Goal: Information Seeking & Learning: Check status

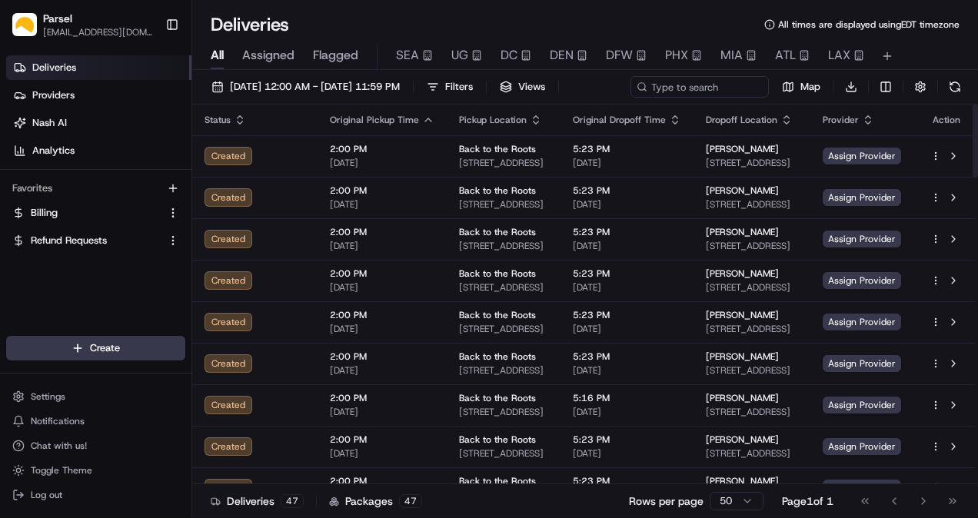
drag, startPoint x: 175, startPoint y: 28, endPoint x: 217, endPoint y: 35, distance: 42.2
click at [175, 28] on button "Toggle Sidebar" at bounding box center [172, 25] width 26 height 26
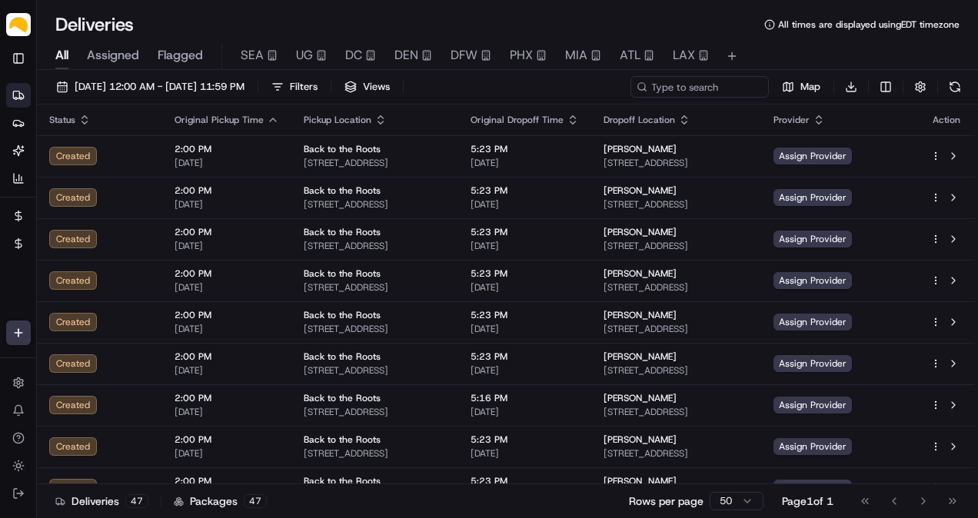
click at [129, 57] on span "Assigned" at bounding box center [113, 55] width 52 height 18
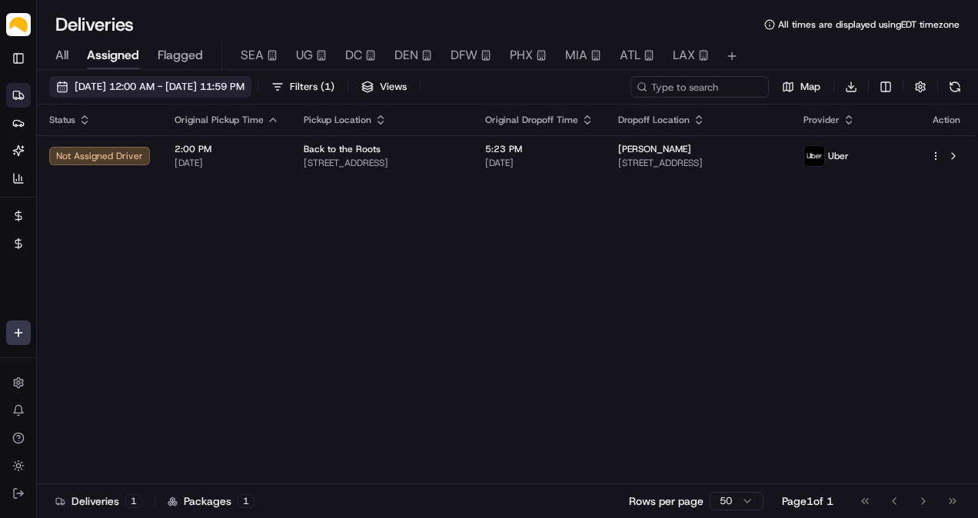
click at [138, 91] on span "[DATE] 12:00 AM - [DATE] 11:59 PM" at bounding box center [160, 87] width 170 height 14
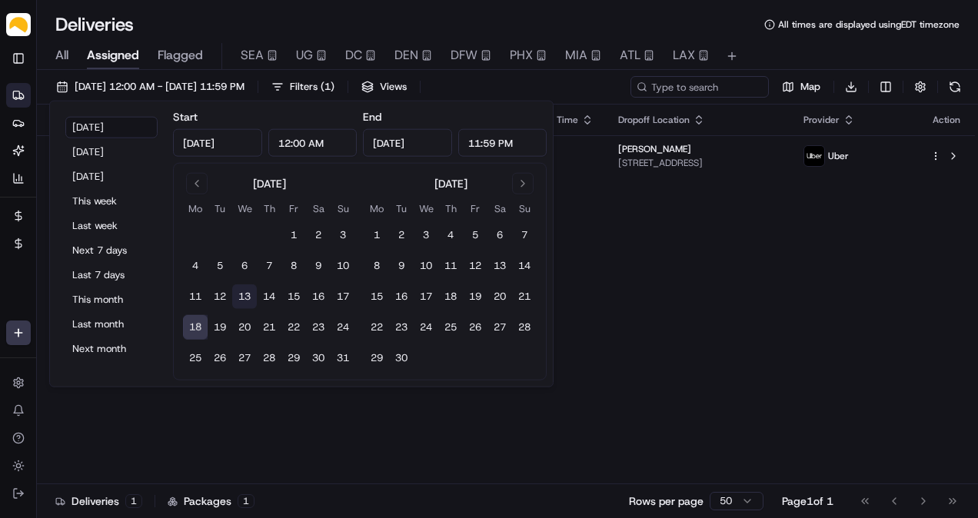
click at [253, 294] on button "13" at bounding box center [244, 297] width 25 height 25
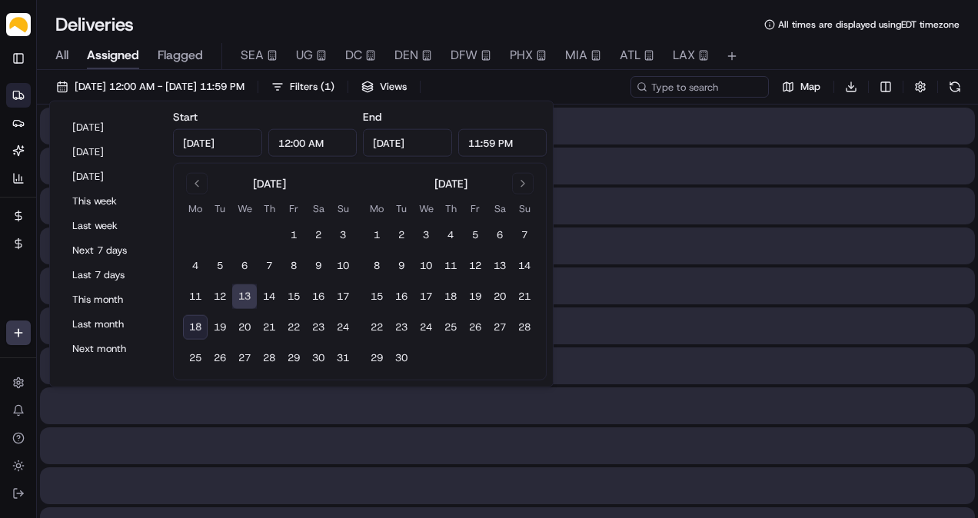
type input "[DATE]"
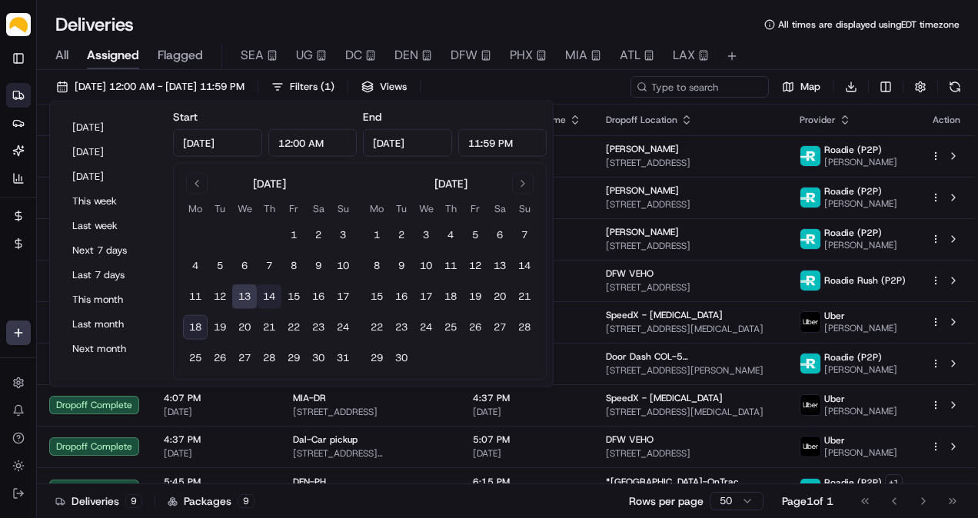
click at [267, 297] on button "14" at bounding box center [269, 297] width 25 height 25
type input "[DATE]"
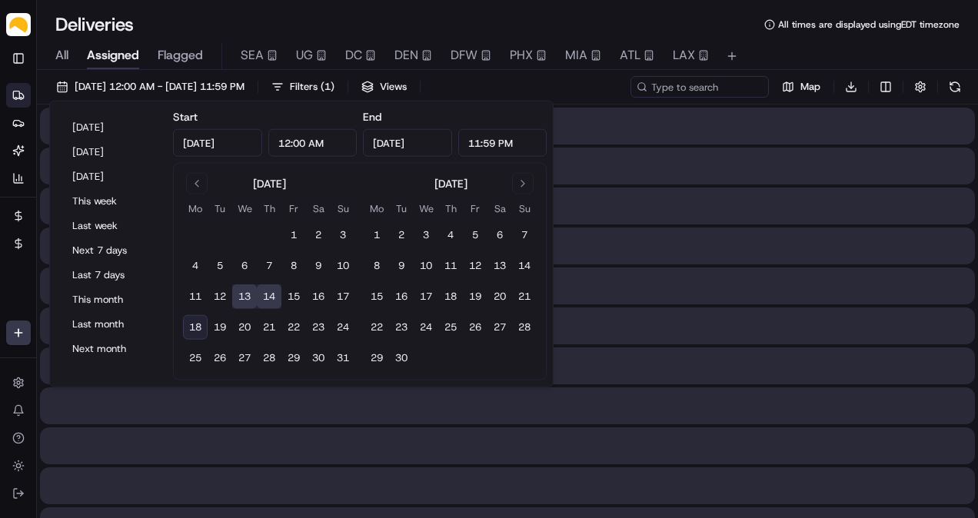
click at [267, 297] on button "14" at bounding box center [269, 297] width 25 height 25
type input "[DATE]"
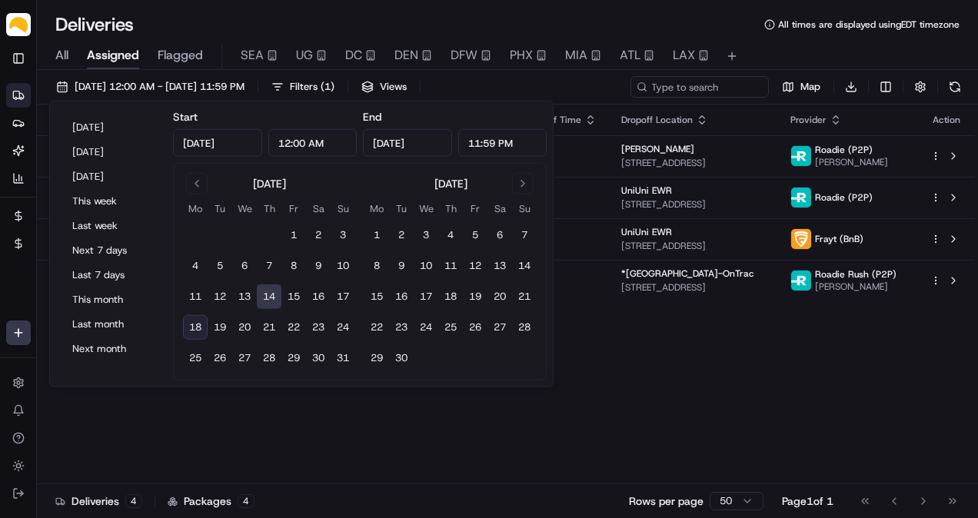
click at [397, 12] on div "Deliveries All times are displayed using EDT timezone All Assigned Flagged SEA …" at bounding box center [507, 259] width 941 height 518
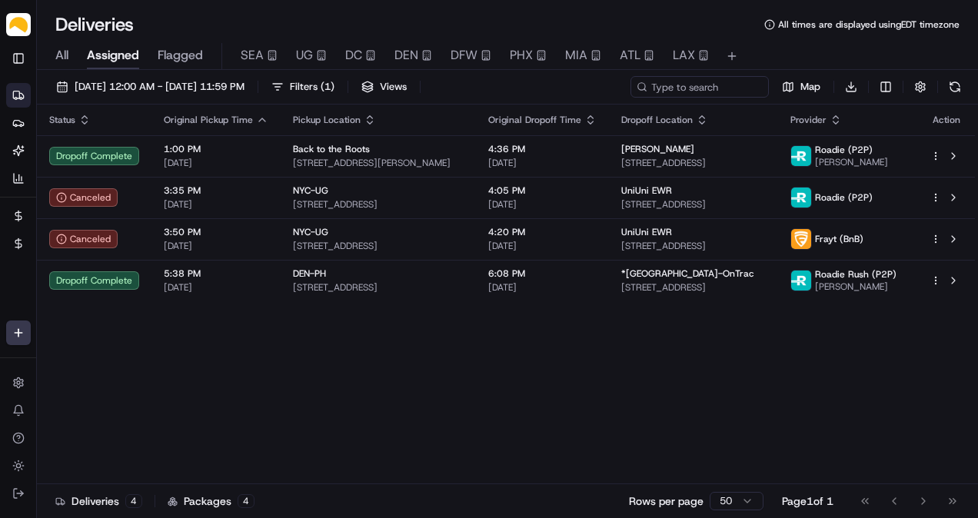
click at [365, 100] on div "[DATE] 12:00 AM - [DATE] 11:59 PM Filters ( 1 ) Views Map Download" at bounding box center [507, 90] width 941 height 28
click at [334, 86] on span "Filters ( 1 )" at bounding box center [312, 87] width 45 height 14
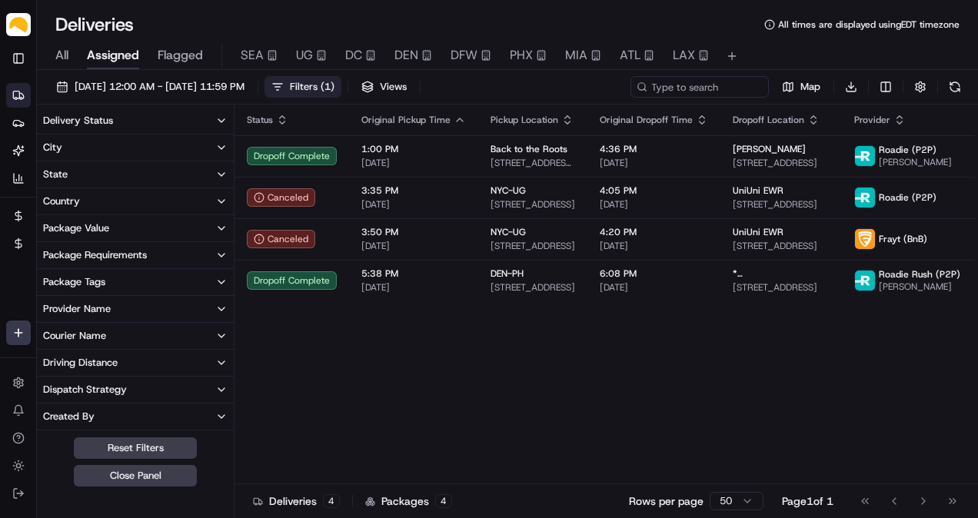
click at [181, 123] on button "Delivery Status" at bounding box center [135, 121] width 197 height 26
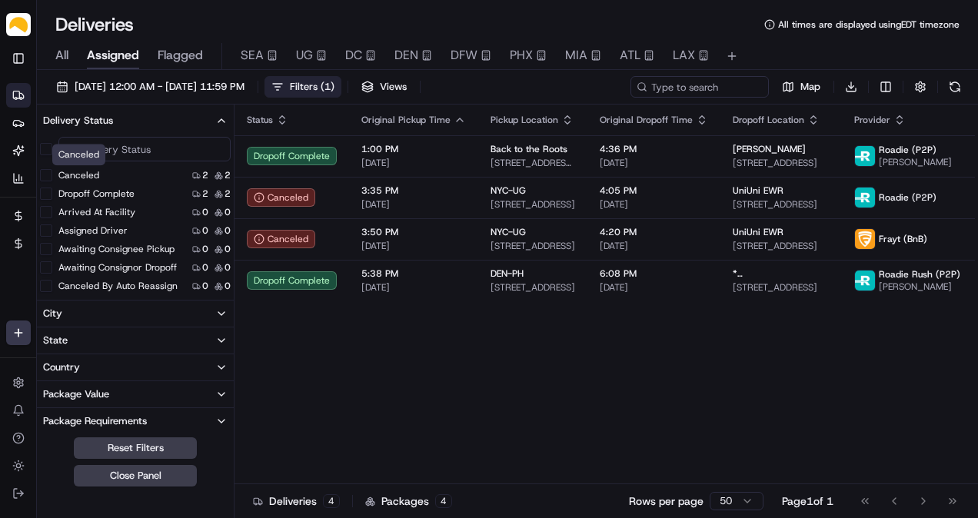
click at [92, 175] on label "Canceled" at bounding box center [78, 175] width 41 height 12
click at [52, 175] on button "Canceled" at bounding box center [46, 175] width 12 height 12
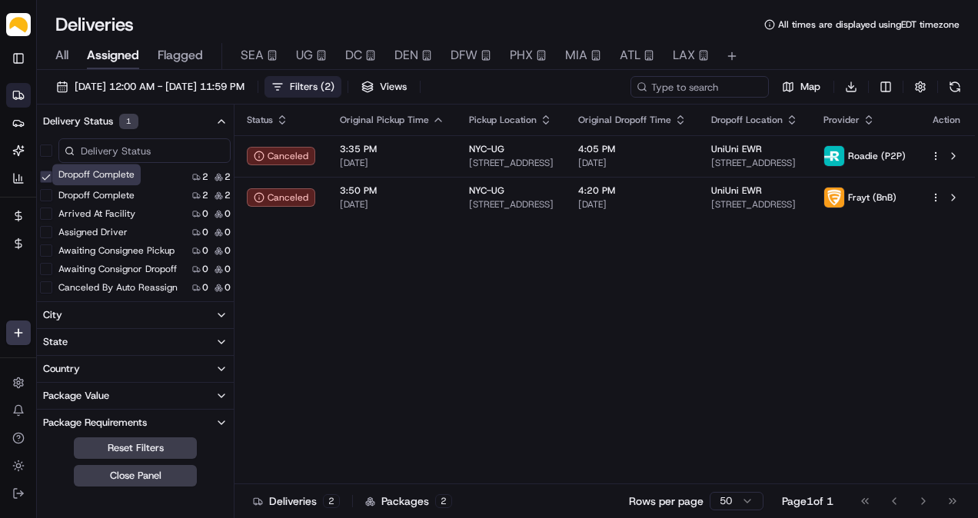
click at [91, 178] on div "Dropoff Complete Dropoff Complete" at bounding box center [96, 175] width 88 height 22
click at [38, 181] on div "Canceled 2 2" at bounding box center [135, 176] width 197 height 15
click at [40, 180] on button "Canceled" at bounding box center [46, 177] width 12 height 12
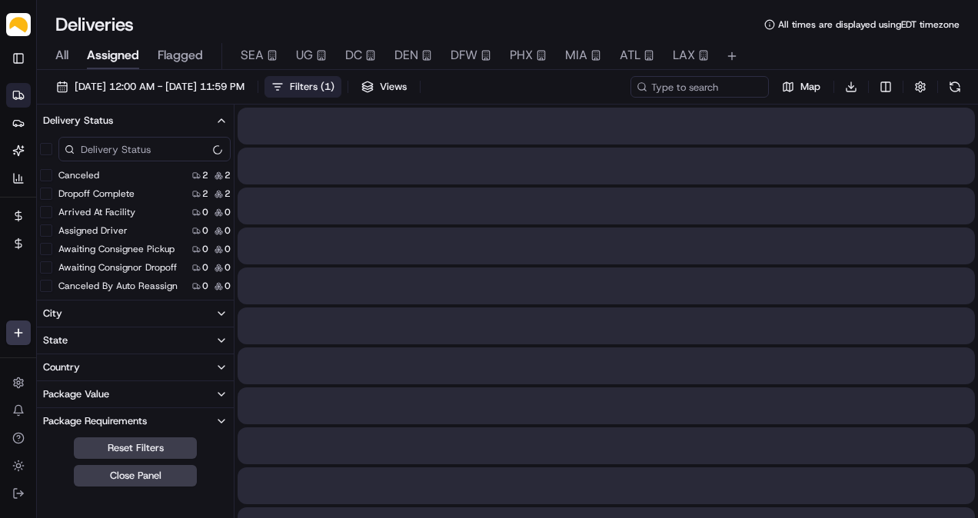
click at [45, 189] on button "Dropoff Complete" at bounding box center [46, 194] width 12 height 12
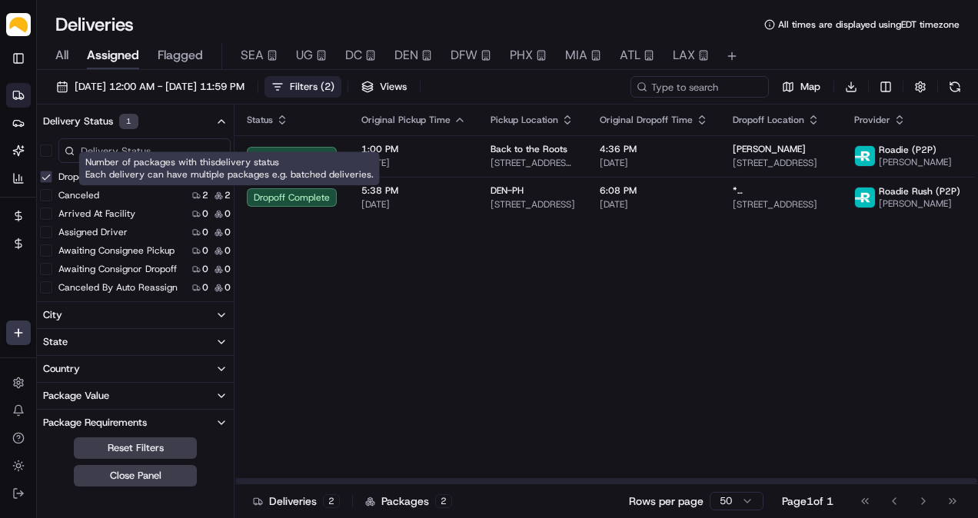
click at [513, 345] on div "Status Original Pickup Time Pickup Location Original Dropoff Time Dropoff Locat…" at bounding box center [632, 295] width 795 height 380
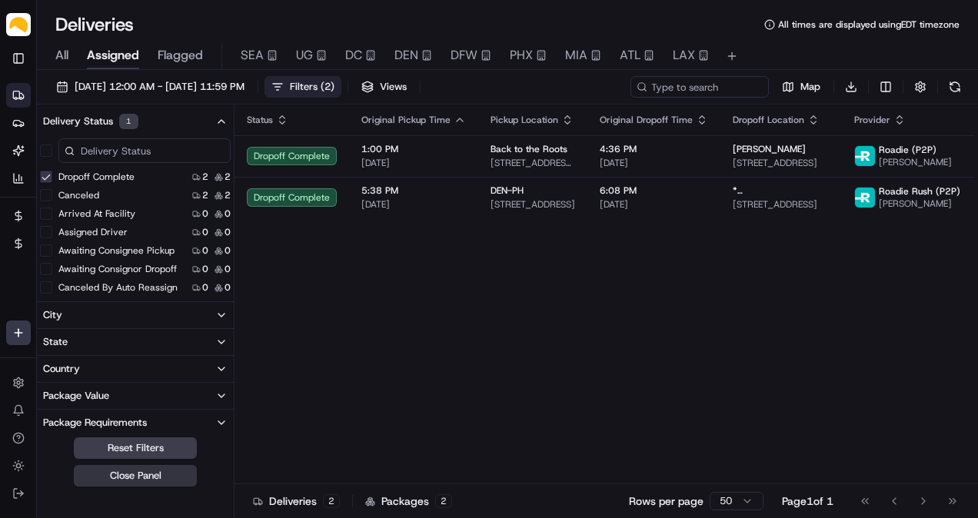
click at [171, 475] on button "Close Panel" at bounding box center [135, 476] width 123 height 22
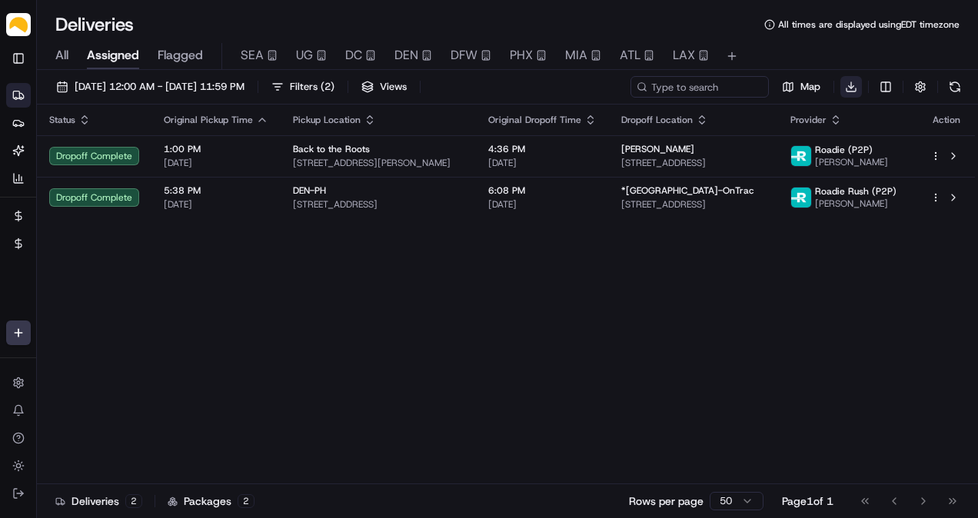
click at [858, 87] on html "Parsel [EMAIL_ADDRESS][PERSON_NAME][DOMAIN_NAME] Toggle Sidebar Deliveries Prov…" at bounding box center [489, 259] width 978 height 518
click at [800, 141] on span "Completed Report" at bounding box center [805, 144] width 76 height 12
click at [491, 333] on div "Status Original Pickup Time Pickup Location Original Dropoff Time Dropoff Locat…" at bounding box center [506, 295] width 938 height 380
click at [175, 86] on span "[DATE] 12:00 AM - [DATE] 11:59 PM" at bounding box center [160, 87] width 170 height 14
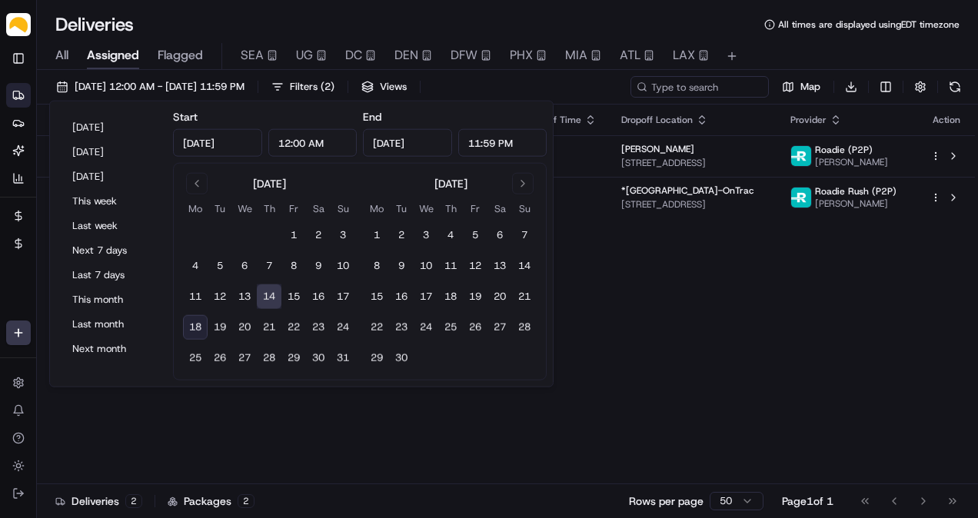
click at [265, 412] on div "Status Original Pickup Time Pickup Location Original Dropoff Time Dropoff Locat…" at bounding box center [506, 295] width 938 height 380
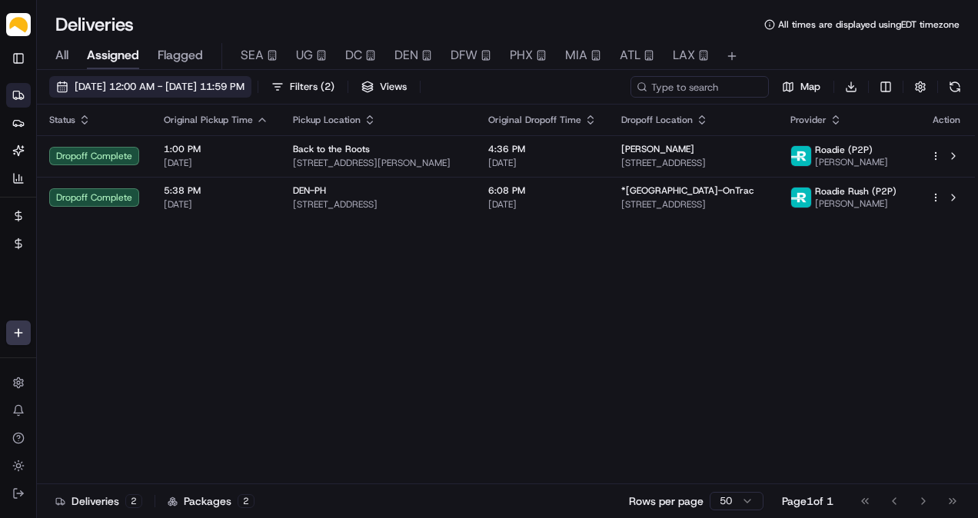
click at [192, 88] on span "[DATE] 12:00 AM - [DATE] 11:59 PM" at bounding box center [160, 87] width 170 height 14
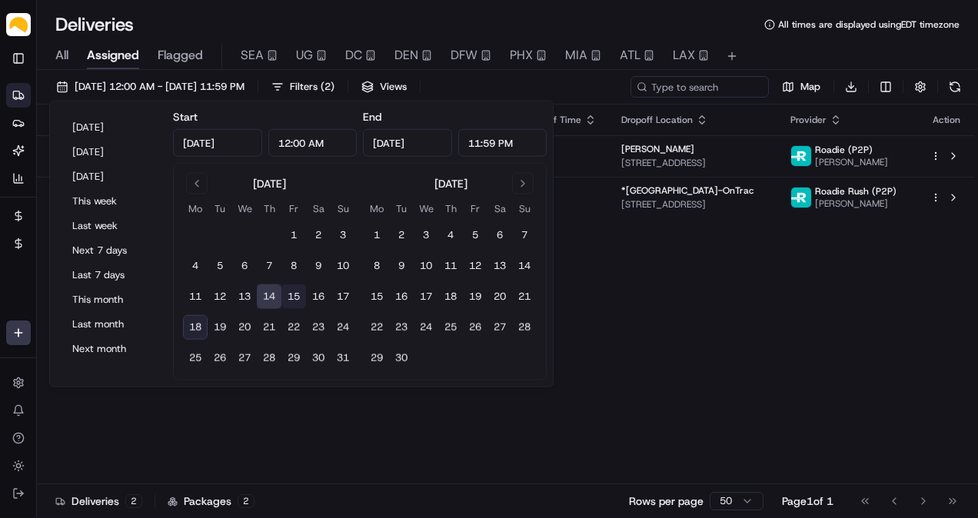
click at [290, 298] on button "15" at bounding box center [293, 297] width 25 height 25
type input "[DATE]"
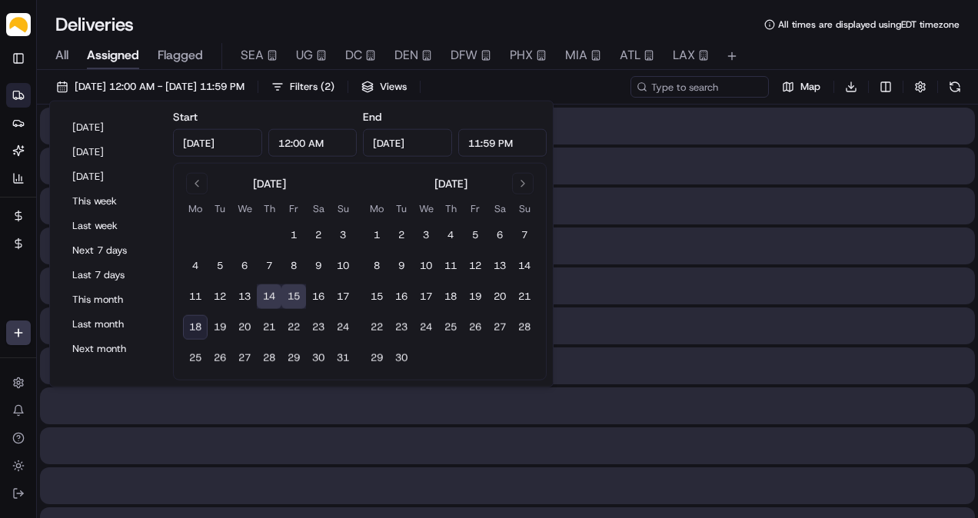
click at [290, 298] on button "15" at bounding box center [293, 297] width 25 height 25
type input "[DATE]"
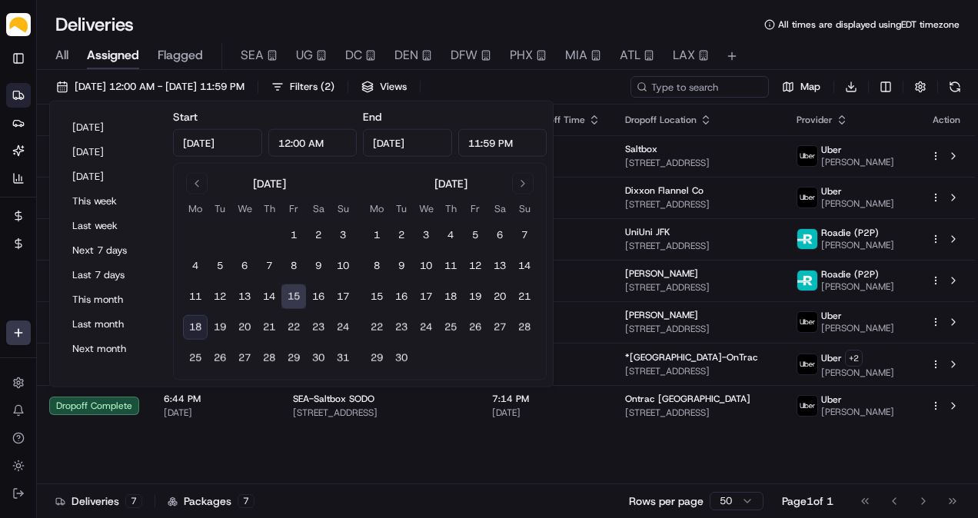
click at [275, 11] on div "Deliveries All times are displayed using EDT timezone All Assigned Flagged SEA …" at bounding box center [507, 259] width 941 height 518
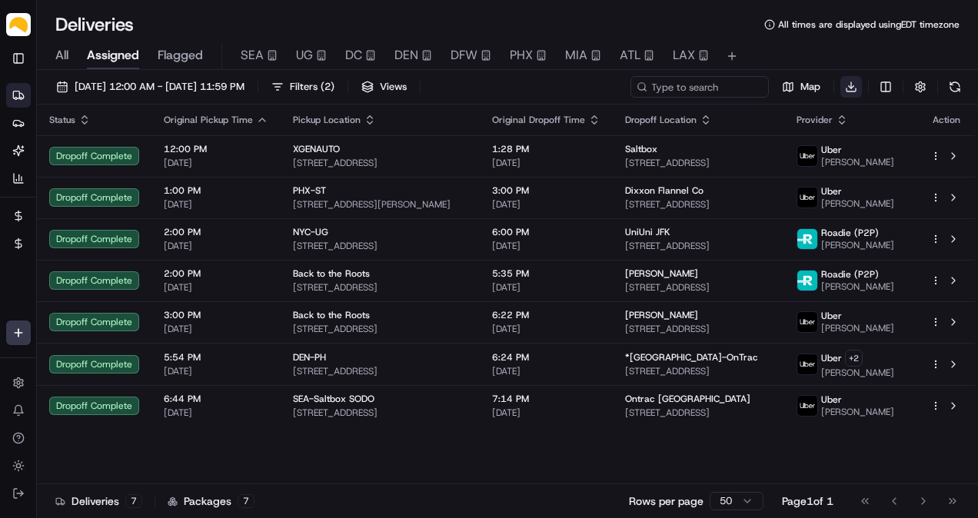
click at [852, 88] on html "Parsel [EMAIL_ADDRESS][PERSON_NAME][DOMAIN_NAME] Toggle Sidebar Deliveries Prov…" at bounding box center [489, 259] width 978 height 518
click at [715, 9] on html "Parsel [EMAIL_ADDRESS][PERSON_NAME][DOMAIN_NAME] Toggle Sidebar Deliveries Prov…" at bounding box center [489, 259] width 978 height 518
click at [856, 85] on html "Parsel [EMAIL_ADDRESS][PERSON_NAME][DOMAIN_NAME] Toggle Sidebar Deliveries Prov…" at bounding box center [489, 259] width 978 height 518
click at [820, 139] on span "Completed Report" at bounding box center [805, 144] width 76 height 12
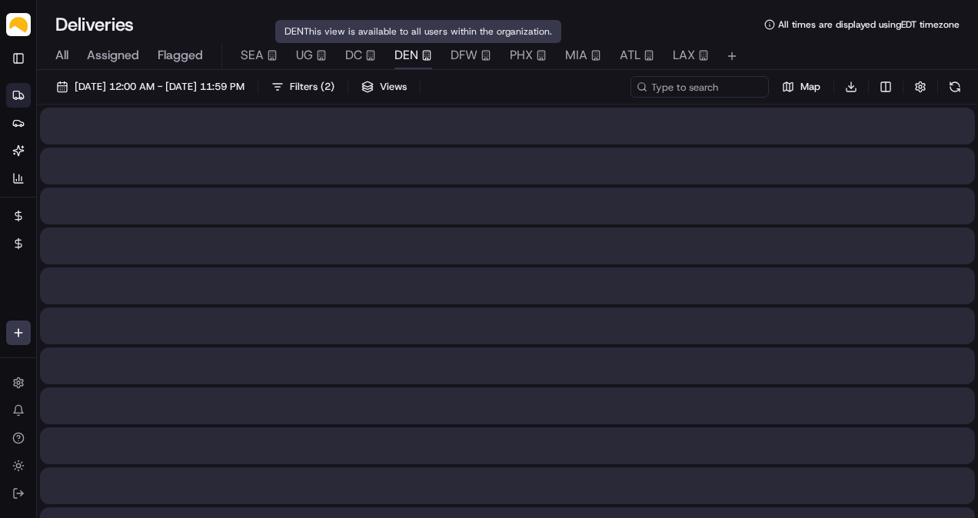
click at [419, 23] on div "DEN This view is available to all users within the organization. DEN This view …" at bounding box center [418, 31] width 286 height 23
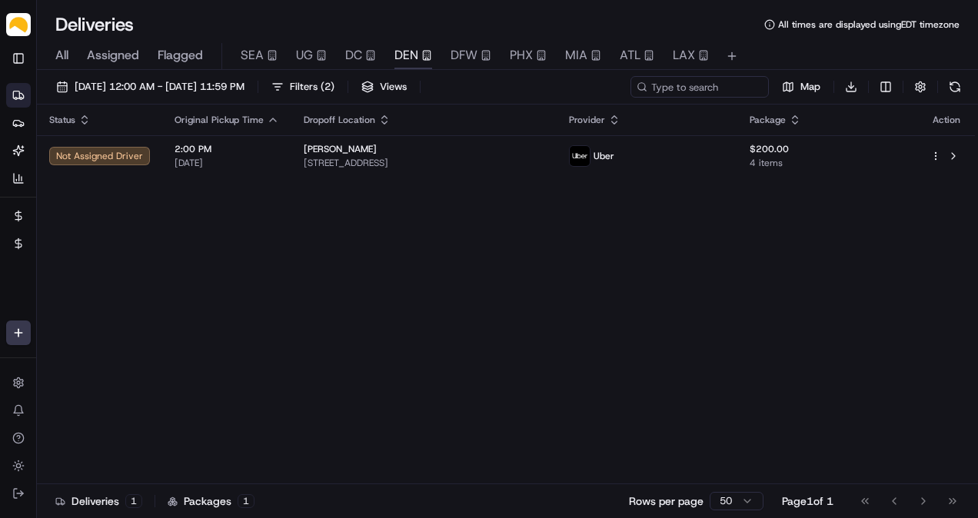
click at [113, 49] on span "Assigned" at bounding box center [113, 55] width 52 height 18
